Goal: Task Accomplishment & Management: Contribute content

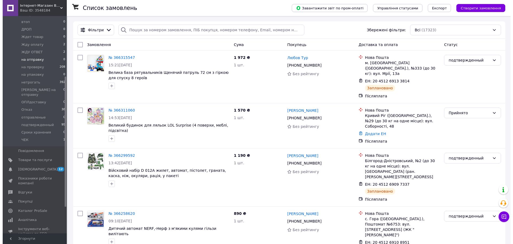
scroll to position [100, 0]
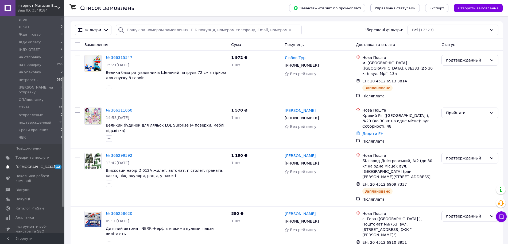
click at [34, 164] on span "[DEMOGRAPHIC_DATA]" at bounding box center [36, 166] width 40 height 5
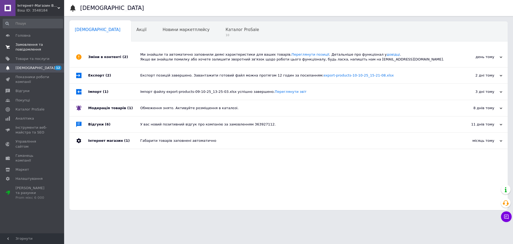
click at [44, 41] on link "Замовлення та повідомлення 0 0" at bounding box center [33, 47] width 66 height 14
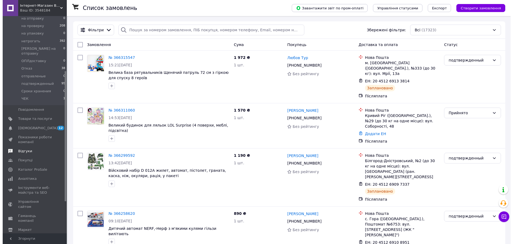
scroll to position [144, 0]
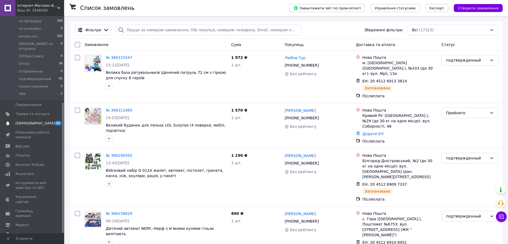
click at [32, 121] on span "[DEMOGRAPHIC_DATA]" at bounding box center [36, 123] width 40 height 5
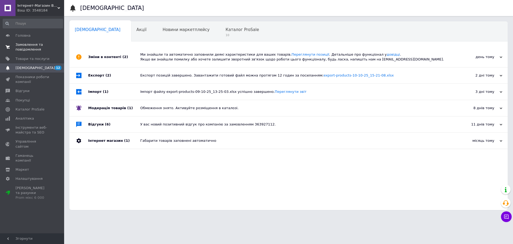
click at [37, 52] on span "Замовлення та повідомлення" at bounding box center [33, 47] width 34 height 10
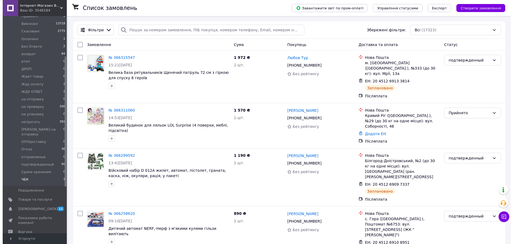
scroll to position [67, 0]
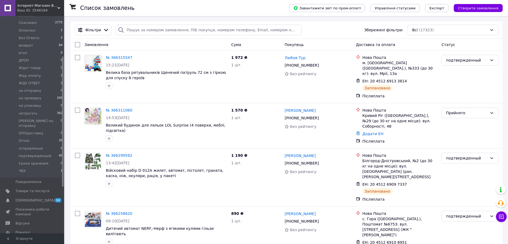
click at [47, 198] on span "[DEMOGRAPHIC_DATA]" at bounding box center [33, 200] width 34 height 5
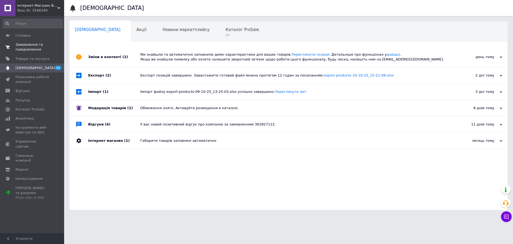
click at [50, 51] on span "0 0" at bounding box center [56, 47] width 15 height 10
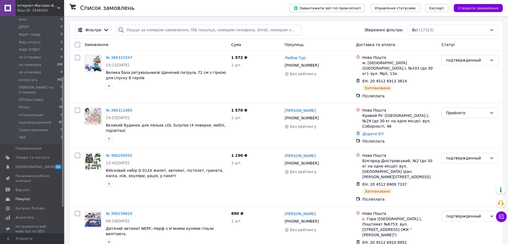
drag, startPoint x: 42, startPoint y: 149, endPoint x: 59, endPoint y: 149, distance: 17.1
click at [42, 155] on span "Товари та послуги" at bounding box center [33, 157] width 34 height 5
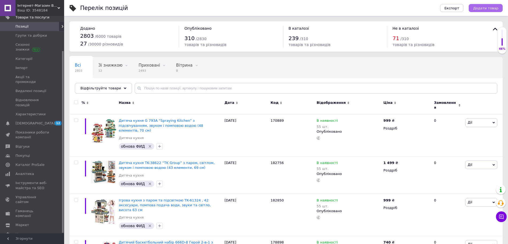
click at [492, 8] on span "Додати товар" at bounding box center [485, 8] width 25 height 4
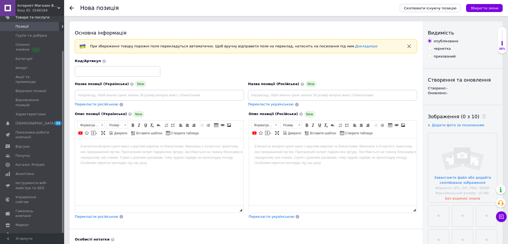
click at [132, 154] on html at bounding box center [159, 146] width 168 height 16
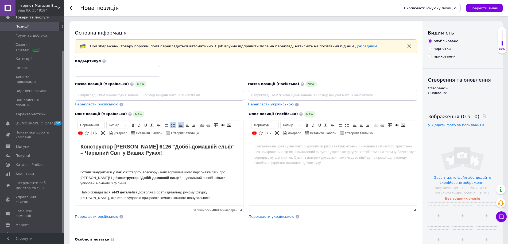
click at [162, 163] on p "Редактор, 2895A989-5535-409E-A37C-0367F3094B4B" at bounding box center [158, 163] width 157 height 6
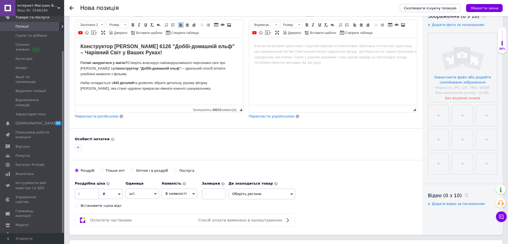
click at [182, 85] on p "Набір складається з 443 деталей та дозволяє зібрати детальну, рухому фігурку До…" at bounding box center [158, 85] width 157 height 11
copy body "Loremipsumd Sitam Consec 4846 "Adipi-elitsedd eius" – Temporin Utla e Dolor Mag…"
click at [271, 50] on html at bounding box center [333, 46] width 168 height 16
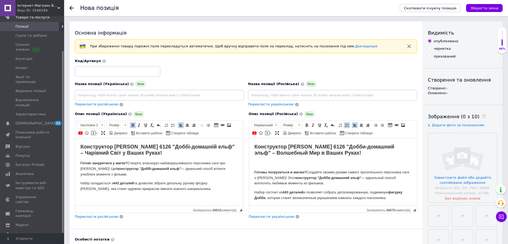
click at [183, 158] on body "Конструктор [PERSON_NAME] 6126 "Доббі-домашній ельф" – Чарівний Світ у Ваших Ру…" at bounding box center [158, 224] width 157 height 163
click at [326, 160] on body "Конструктор [PERSON_NAME] 6126 "Добби-домашний эльф" – Волшебный Мир в Ваших Ру…" at bounding box center [332, 229] width 157 height 172
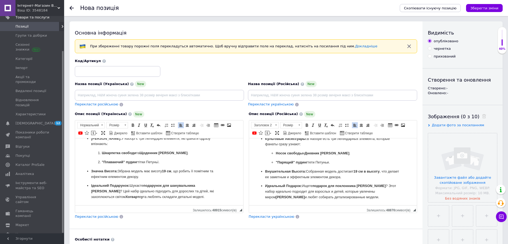
scroll to position [107, 0]
click at [290, 93] on input at bounding box center [332, 95] width 169 height 11
click at [338, 94] on input "Конструктор [PERSON_NAME] Добби-домашний эльф 6126 – 443 детали, подвижная фигу…" at bounding box center [332, 95] width 169 height 11
click at [306, 93] on input "Конструктор [PERSON_NAME] Добби-домашний эльф – 443 детали, подвижная фигурка" at bounding box center [332, 95] width 169 height 11
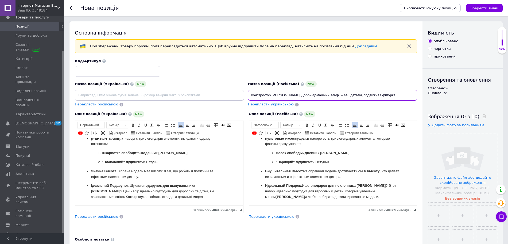
click at [306, 93] on input "Конструктор [PERSON_NAME] Добби-домашний эльф – 443 детали, подвижная фигурка" at bounding box center [332, 95] width 169 height 11
type input "Конструктор [PERSON_NAME] Добби-домашний эльф – 443 детали, подвижная фигурка"
click at [152, 91] on input at bounding box center [159, 95] width 169 height 11
paste input "Конструктор [PERSON_NAME] Доббі-домашній ельф – 443 деталі, рухома фігурка"
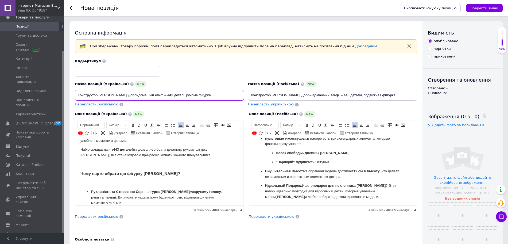
scroll to position [33, 0]
type input "Конструктор [PERSON_NAME] Доббі-домашній ельф – 443 деталі, рухома фігурка"
click at [168, 165] on p "Редактор, 2895A989-5535-409E-A37C-0367F3094B4B" at bounding box center [158, 165] width 157 height 6
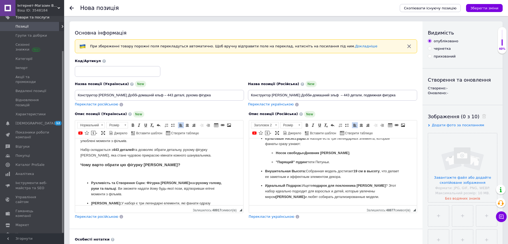
click at [124, 173] on p "Редактор, 2895A989-5535-409E-A37C-0367F3094B4B" at bounding box center [158, 174] width 157 height 6
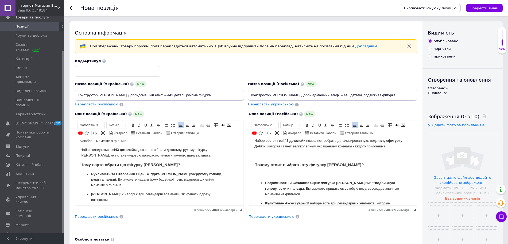
scroll to position [40, 0]
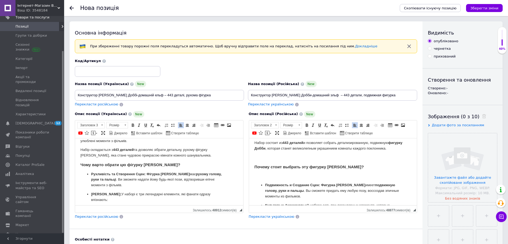
click at [289, 177] on p "Редактор, F0D4E549-81D2-4CB9-9E4E-2EE1EEFDF70B" at bounding box center [332, 176] width 157 height 6
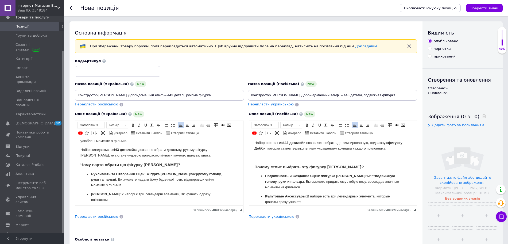
click at [279, 159] on p "Редактор, F0D4E549-81D2-4CB9-9E4E-2EE1EEFDF70B" at bounding box center [332, 158] width 157 height 6
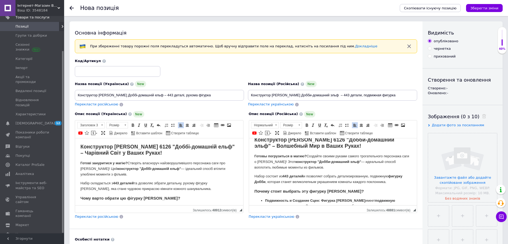
scroll to position [0, 0]
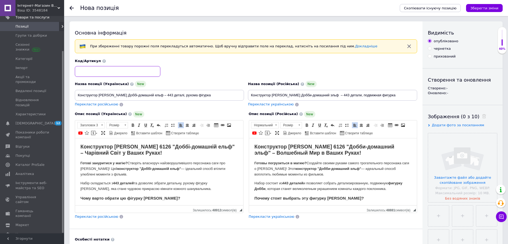
click at [120, 75] on input at bounding box center [118, 71] width 86 height 11
paste input "182354"
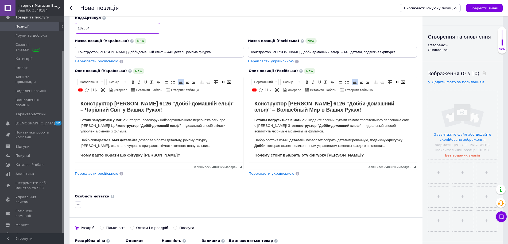
scroll to position [100, 0]
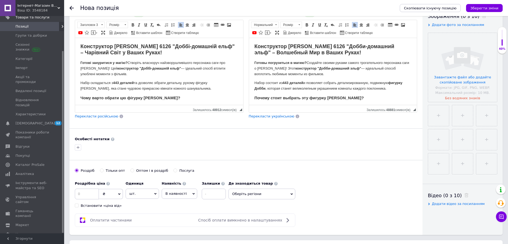
type input "182354"
